Goal: Check status: Check status

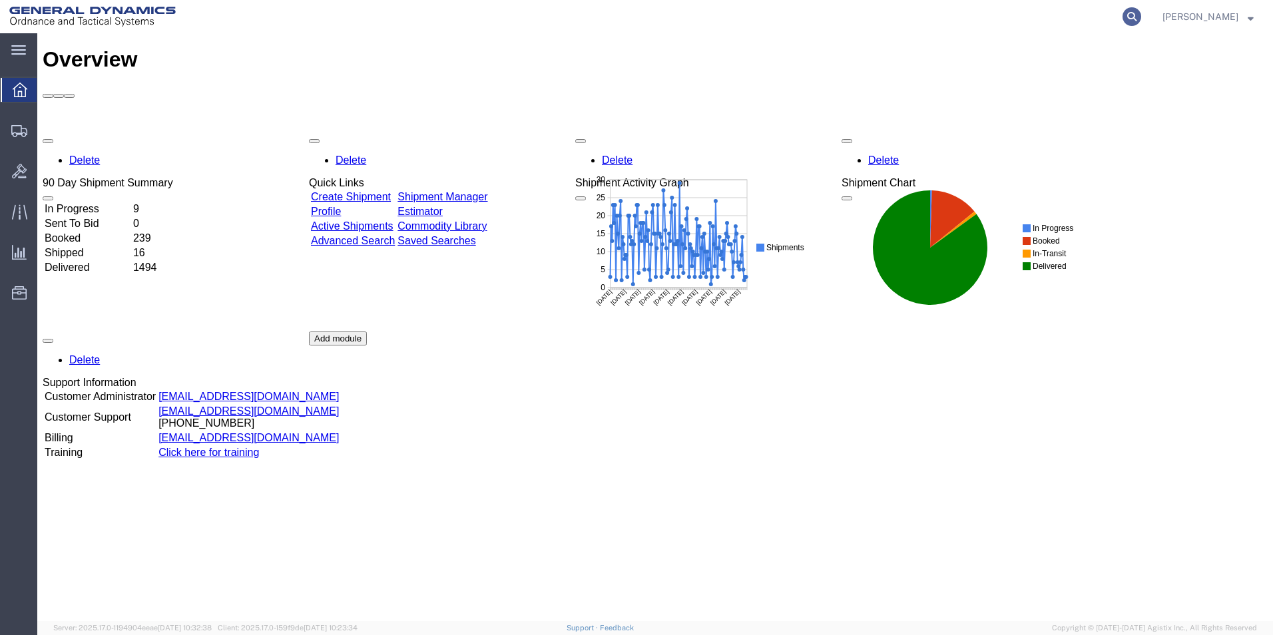
click at [1141, 15] on icon at bounding box center [1131, 16] width 19 height 19
click at [1141, 17] on icon at bounding box center [1131, 16] width 19 height 19
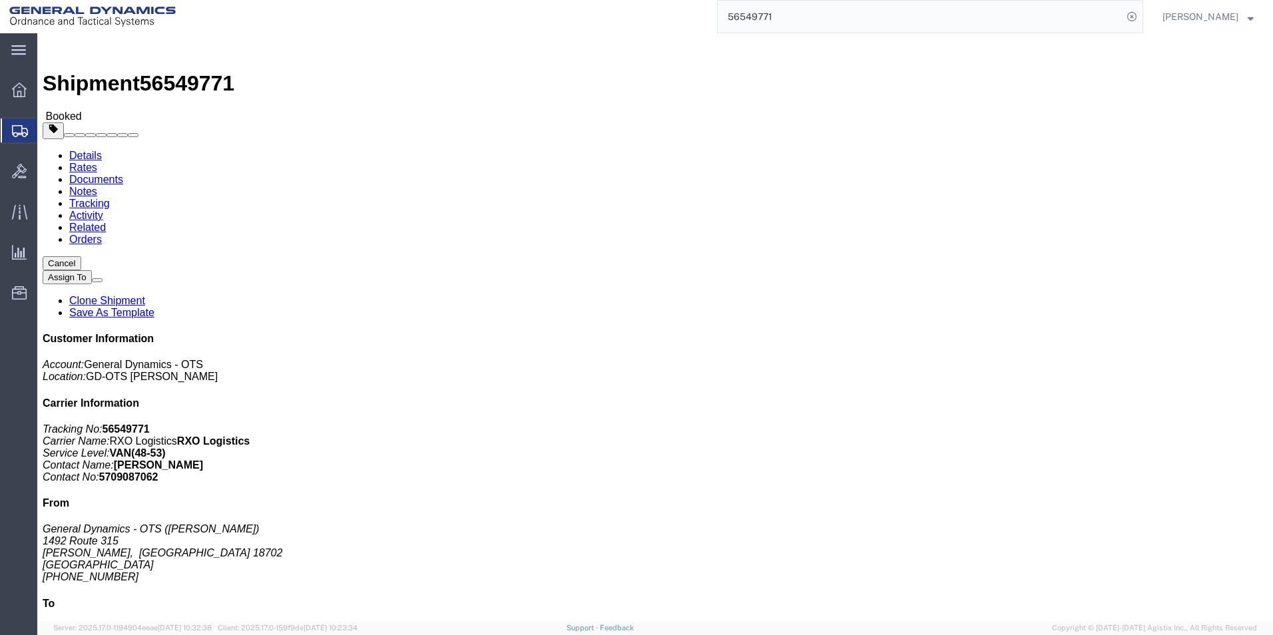
click span "button"
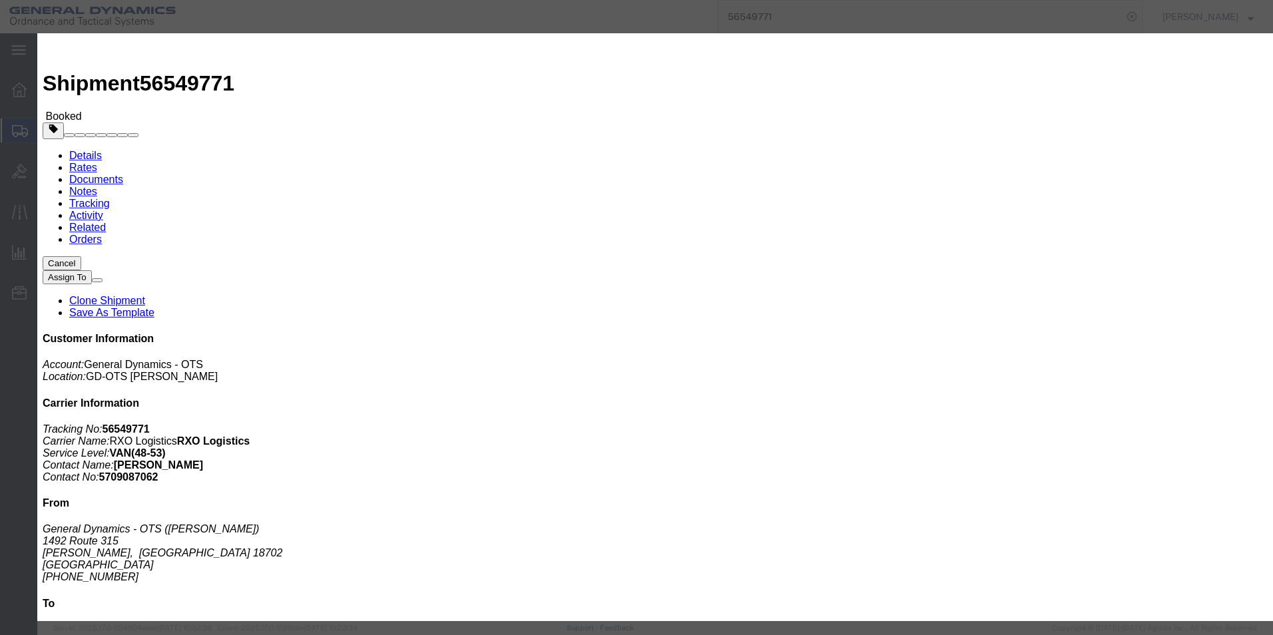
click div "[DATE] 10:00 AM"
click button "Apply"
click button "Save"
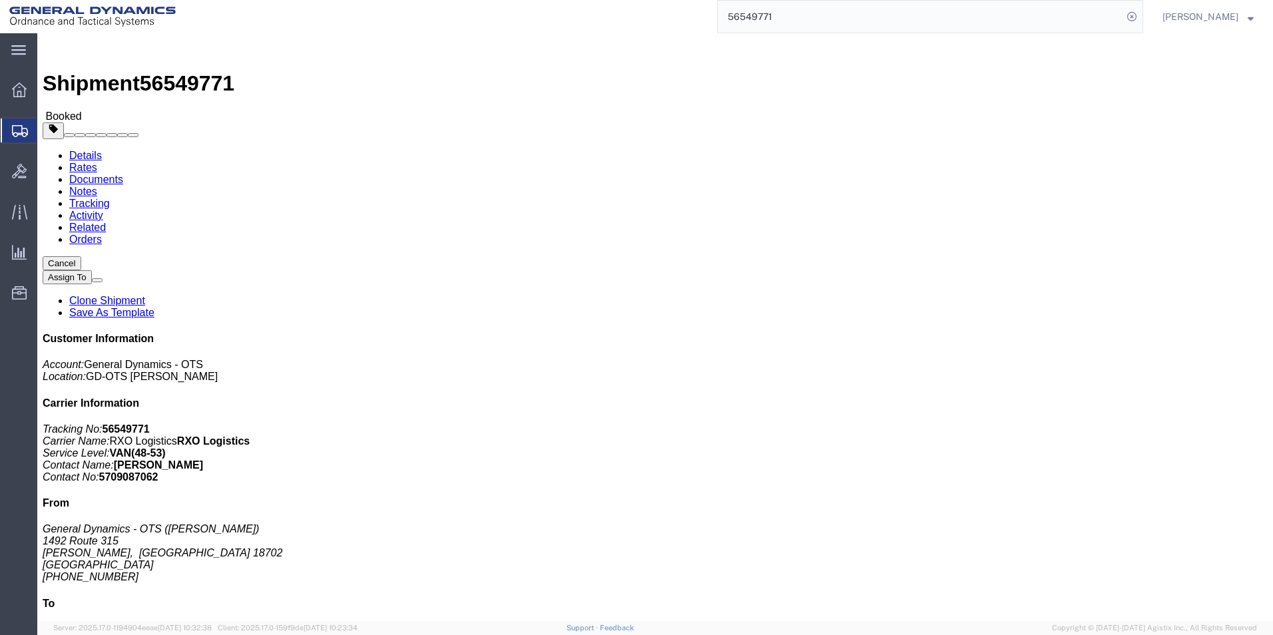
click button "Close"
click link "Documents"
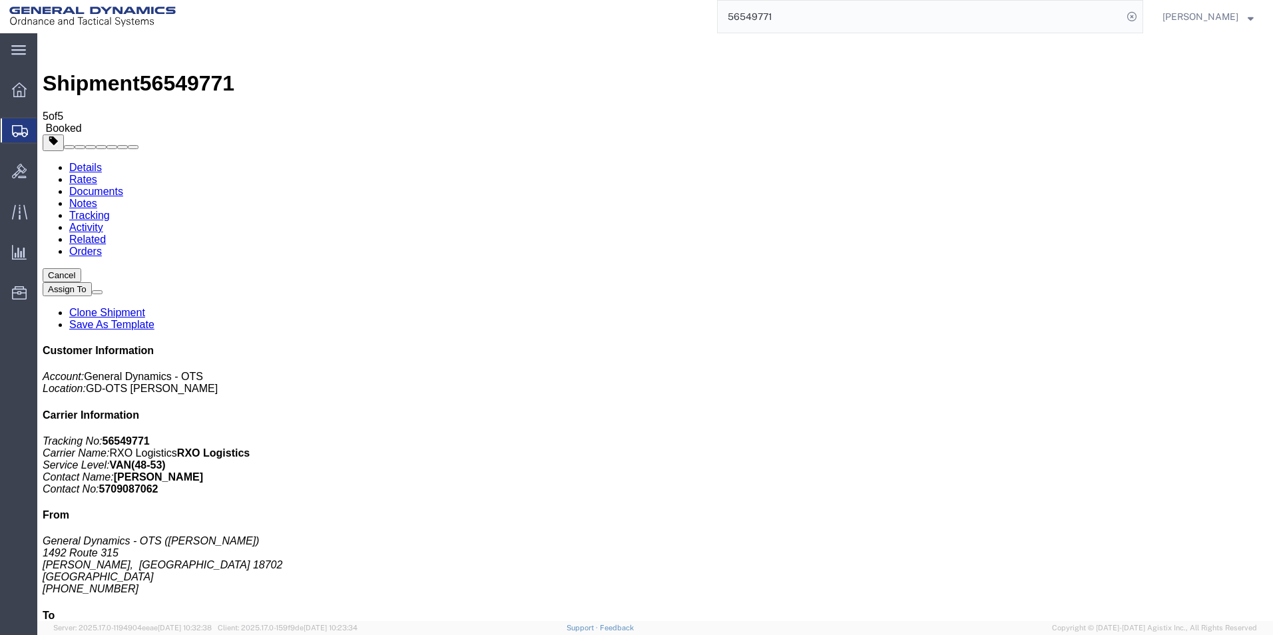
click at [794, 15] on input "56549771" at bounding box center [920, 17] width 405 height 32
type input "56549775"
click at [1141, 13] on icon at bounding box center [1131, 16] width 19 height 19
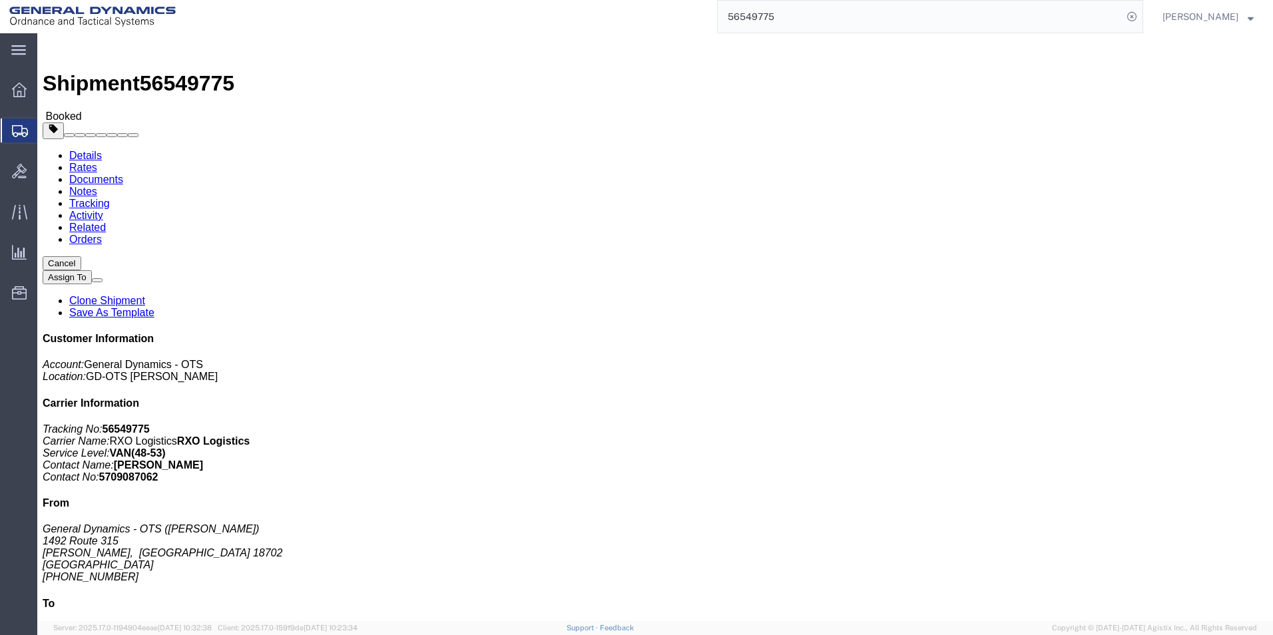
click span "button"
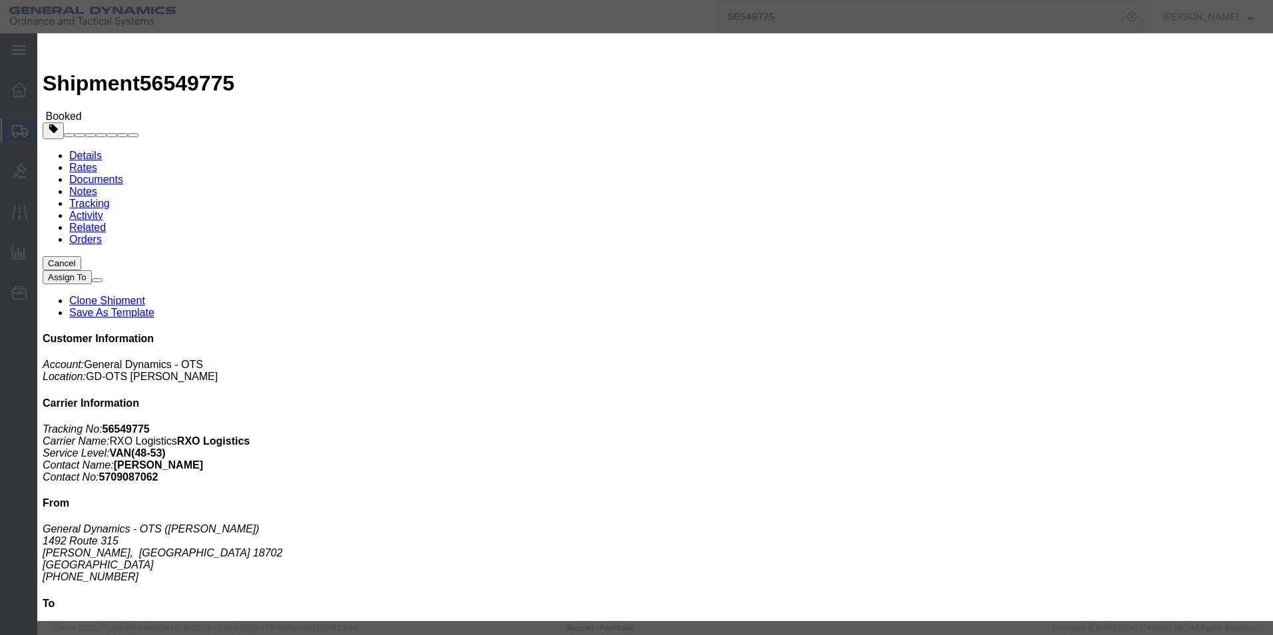
click div "[DATE] 1:00 PM"
click button "Apply"
click button "Save"
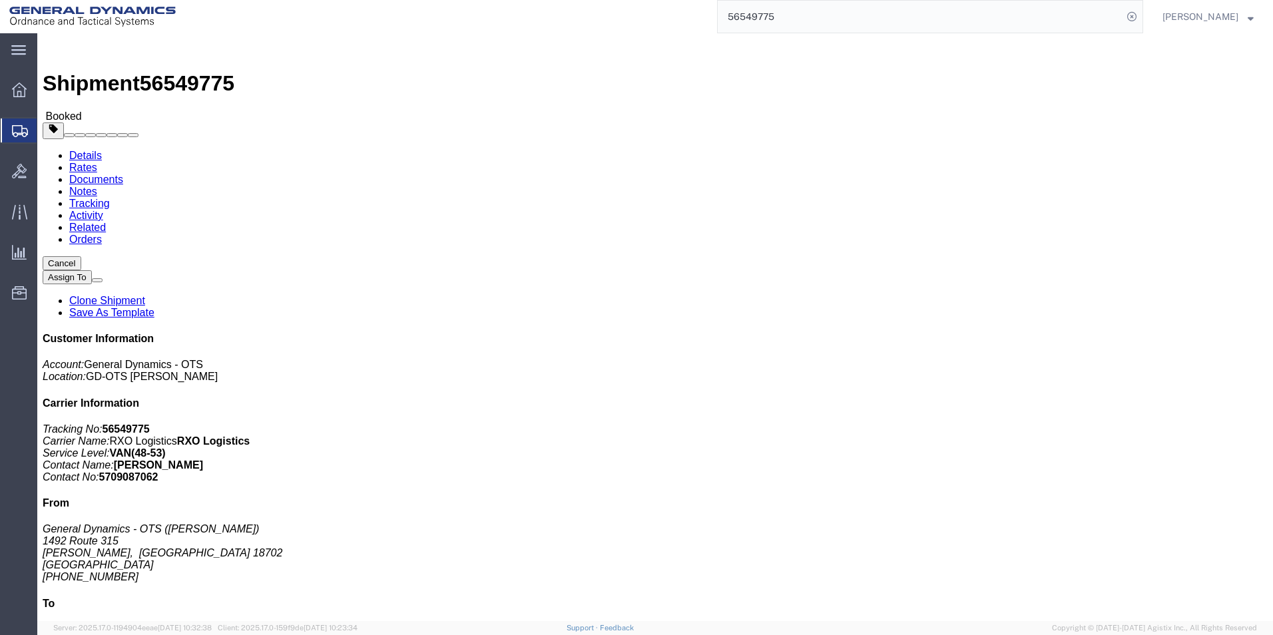
click button "Close"
click link "Documents"
